Goal: Entertainment & Leisure: Consume media (video, audio)

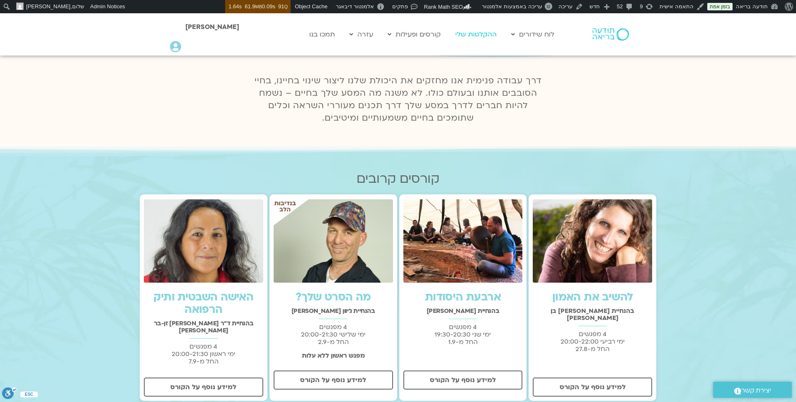
scroll to position [153, 0]
click at [466, 34] on link "ההקלטות שלי" at bounding box center [476, 35] width 50 height 16
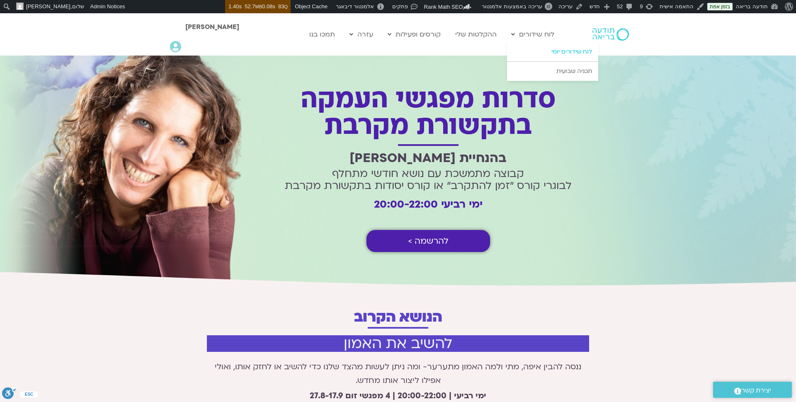
click at [551, 51] on link "לוח שידורים יומי" at bounding box center [552, 51] width 91 height 19
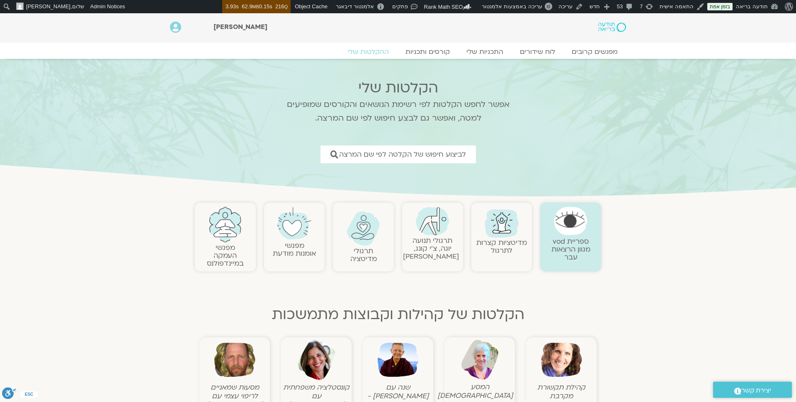
click at [440, 248] on link "תרגולי תנועה יוגה, צ׳י קונג, פלדנקרייז" at bounding box center [431, 248] width 56 height 25
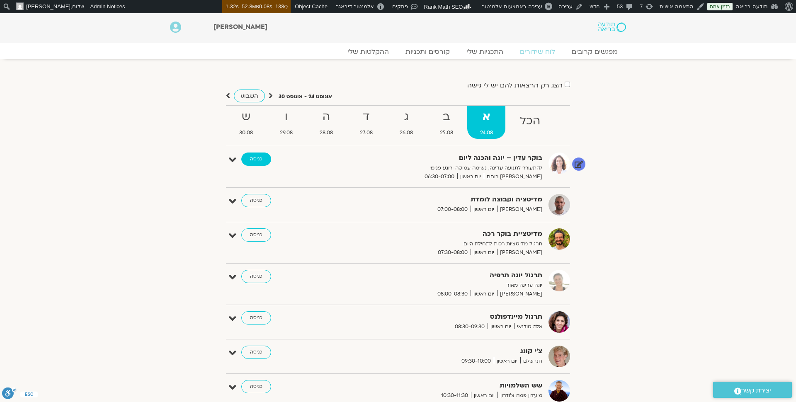
click at [257, 156] on link "כניסה" at bounding box center [256, 159] width 30 height 13
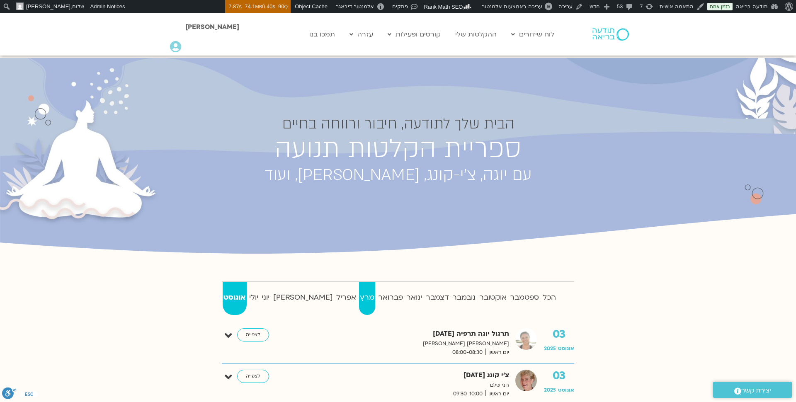
click at [359, 301] on strong "מרץ" at bounding box center [367, 298] width 17 height 12
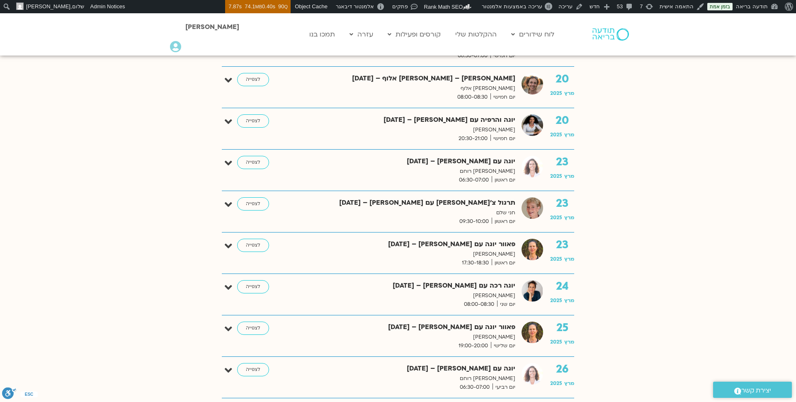
scroll to position [2113, 0]
click at [256, 156] on link "לצפייה" at bounding box center [253, 162] width 32 height 13
